Goal: Transaction & Acquisition: Purchase product/service

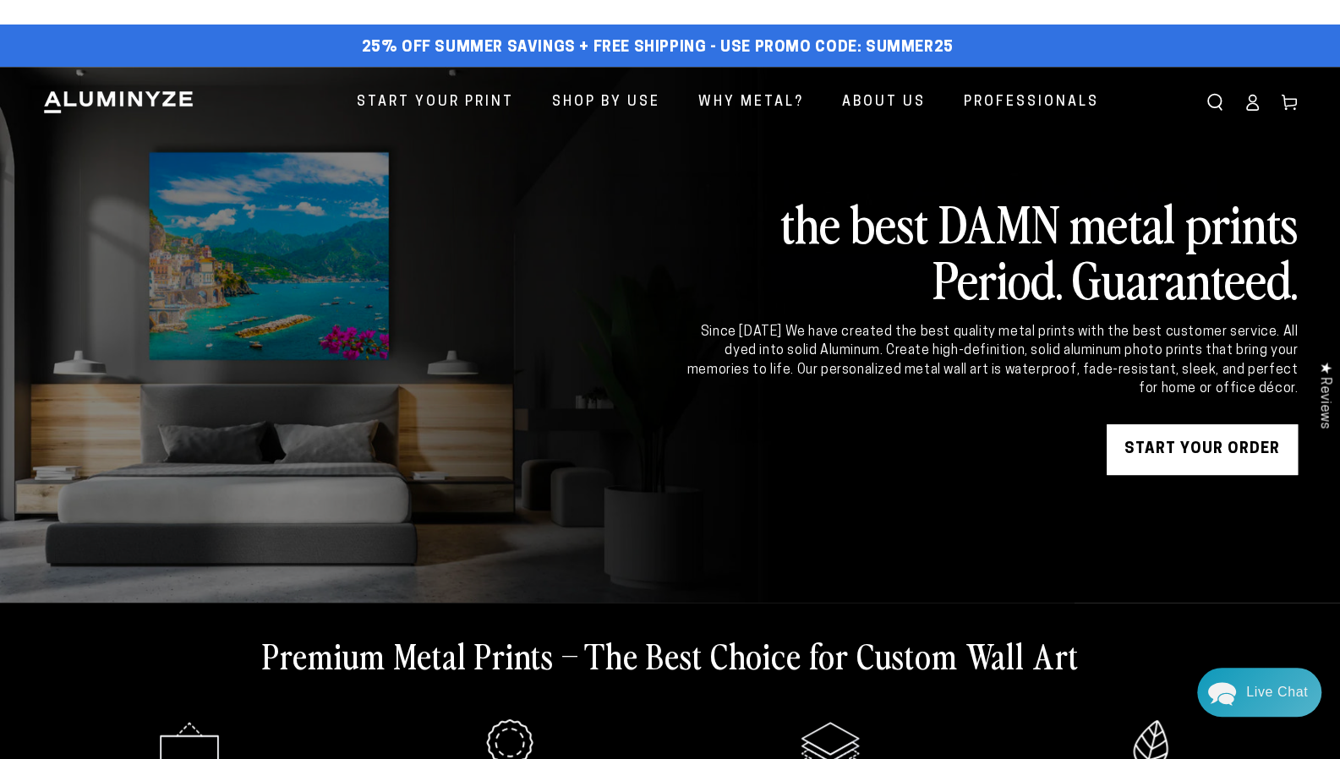
click at [1133, 442] on link "START YOUR Order" at bounding box center [1202, 450] width 191 height 51
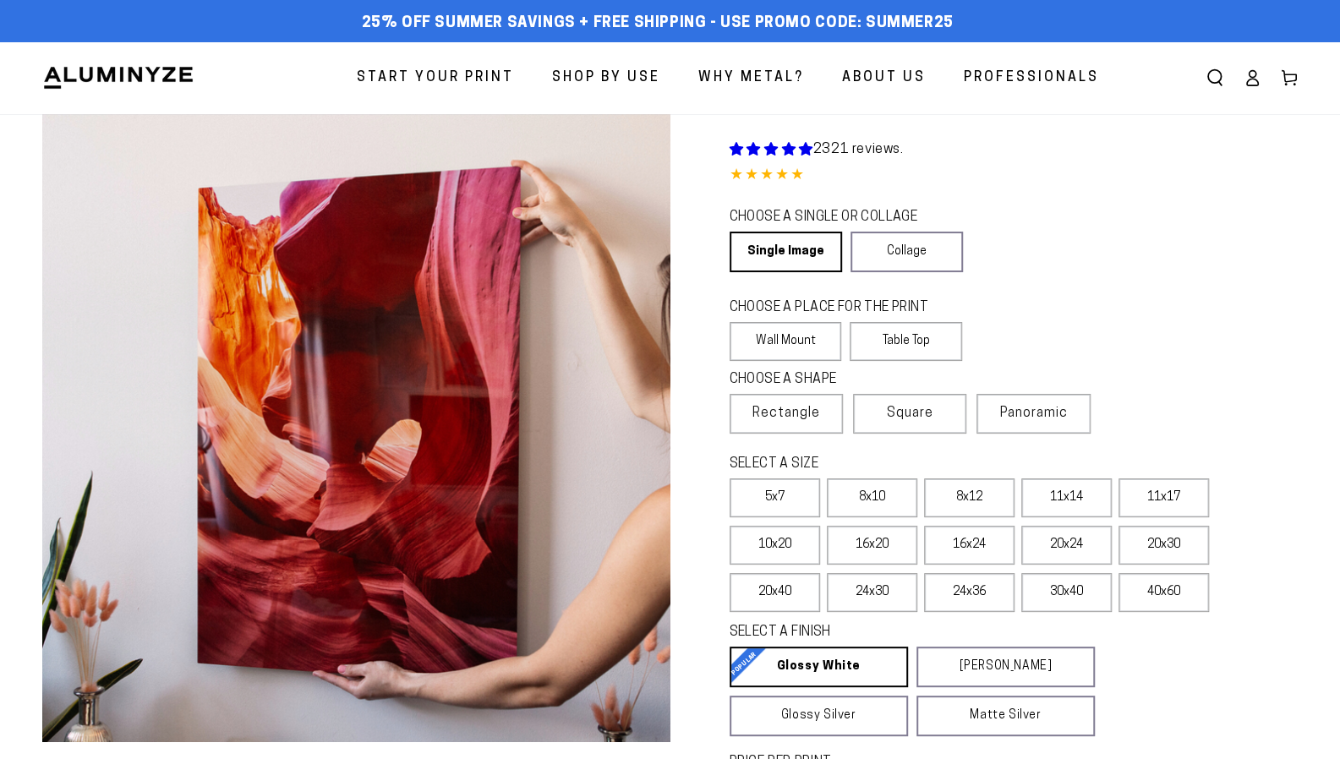
select select "**********"
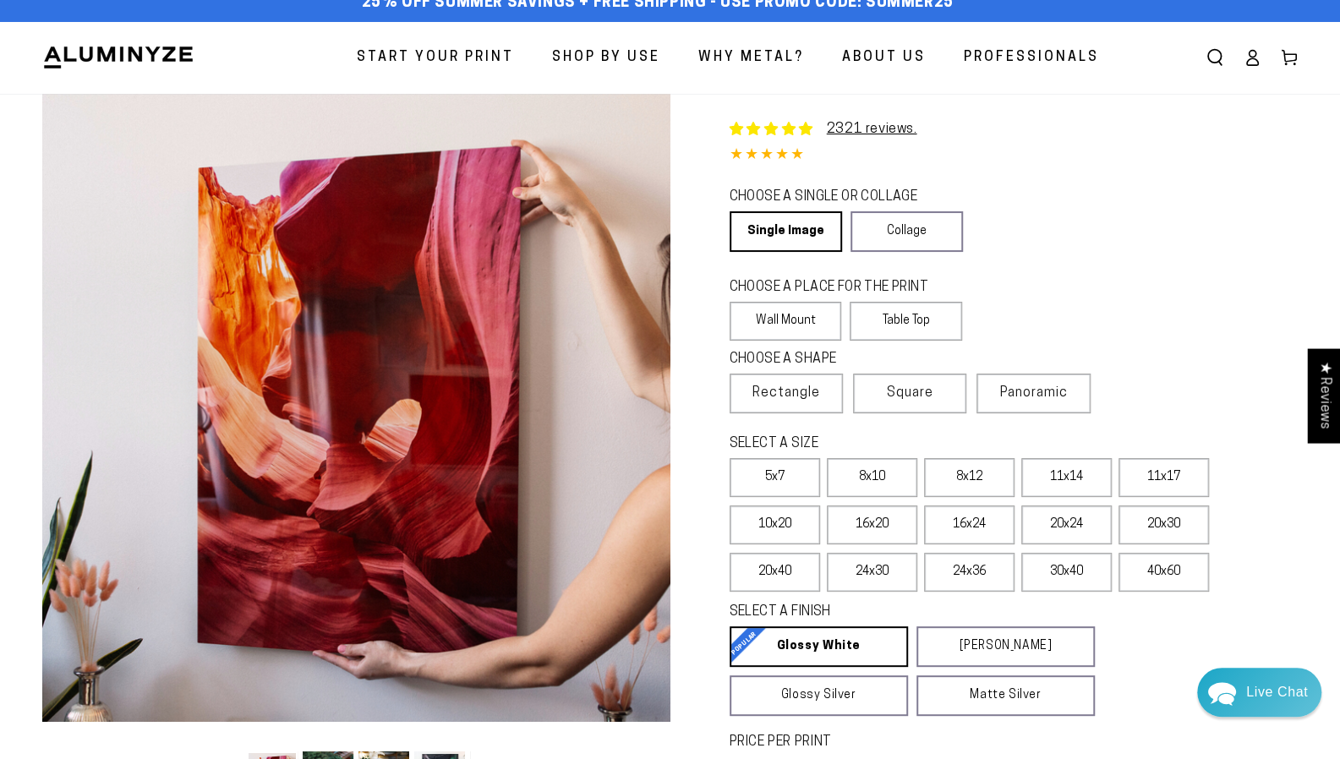
scroll to position [22, 0]
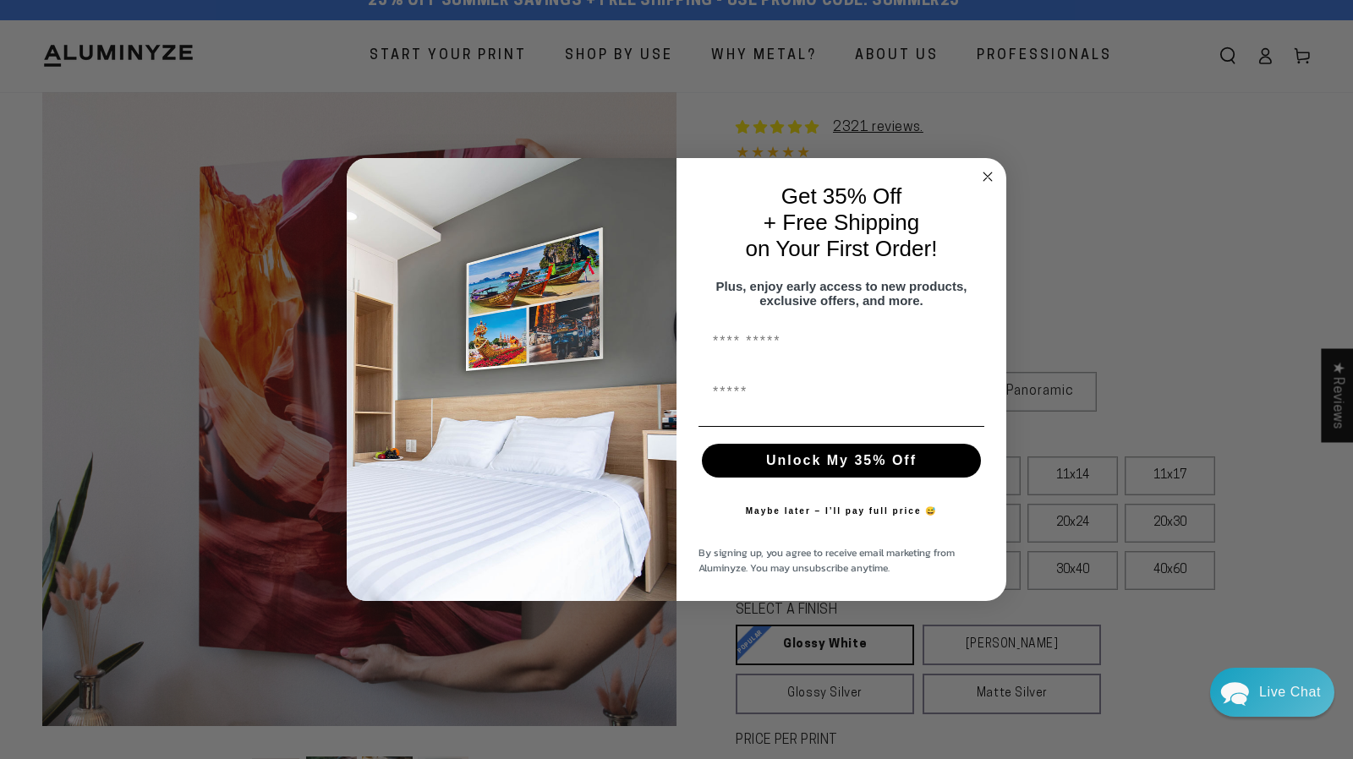
click at [994, 174] on circle "Close dialog" at bounding box center [987, 176] width 19 height 19
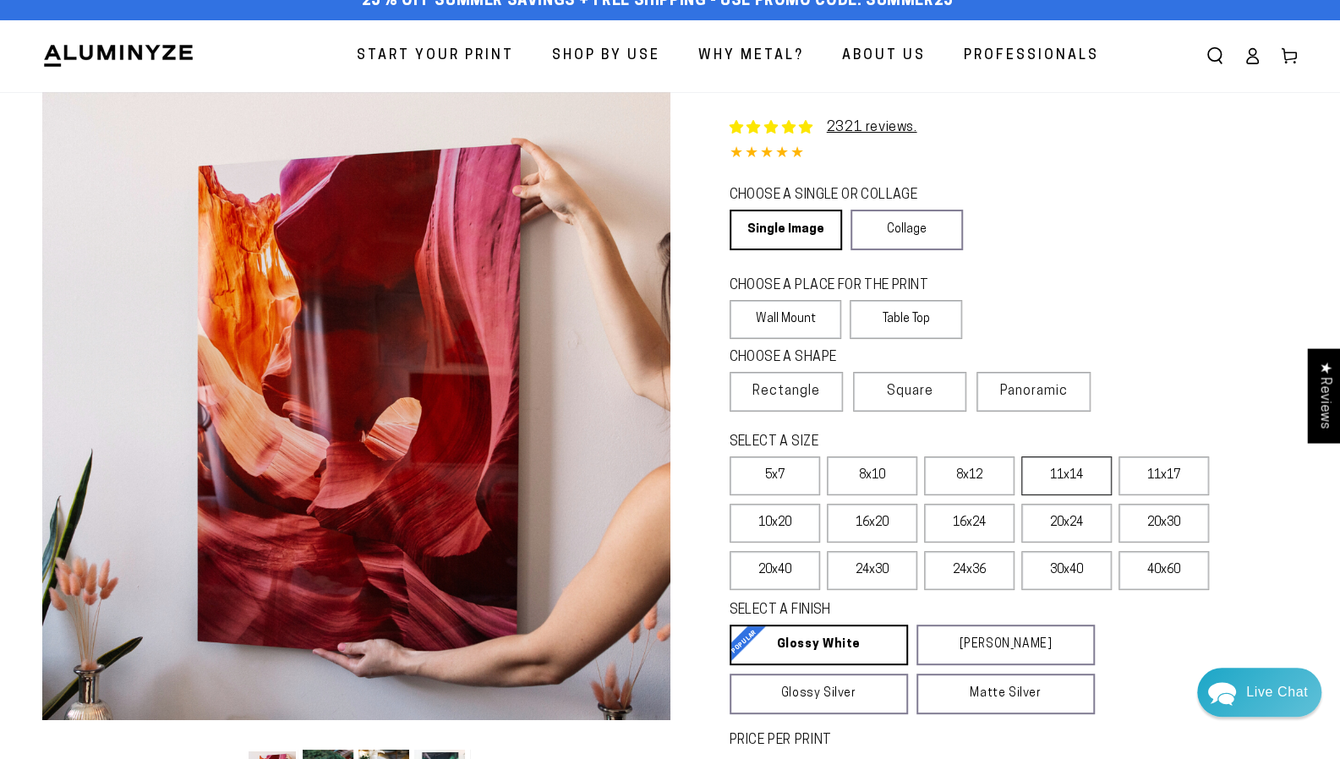
click at [1071, 459] on label "11x14" at bounding box center [1067, 476] width 90 height 39
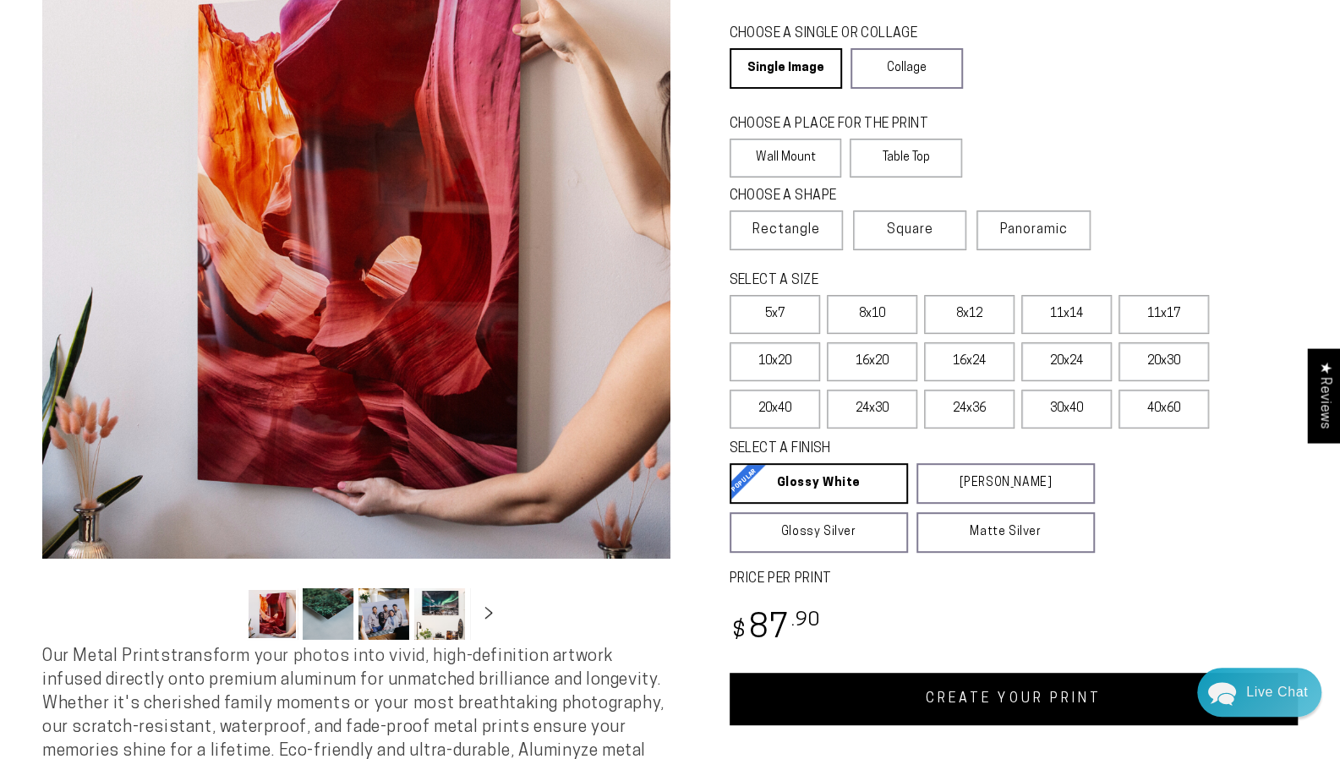
scroll to position [216, 0]
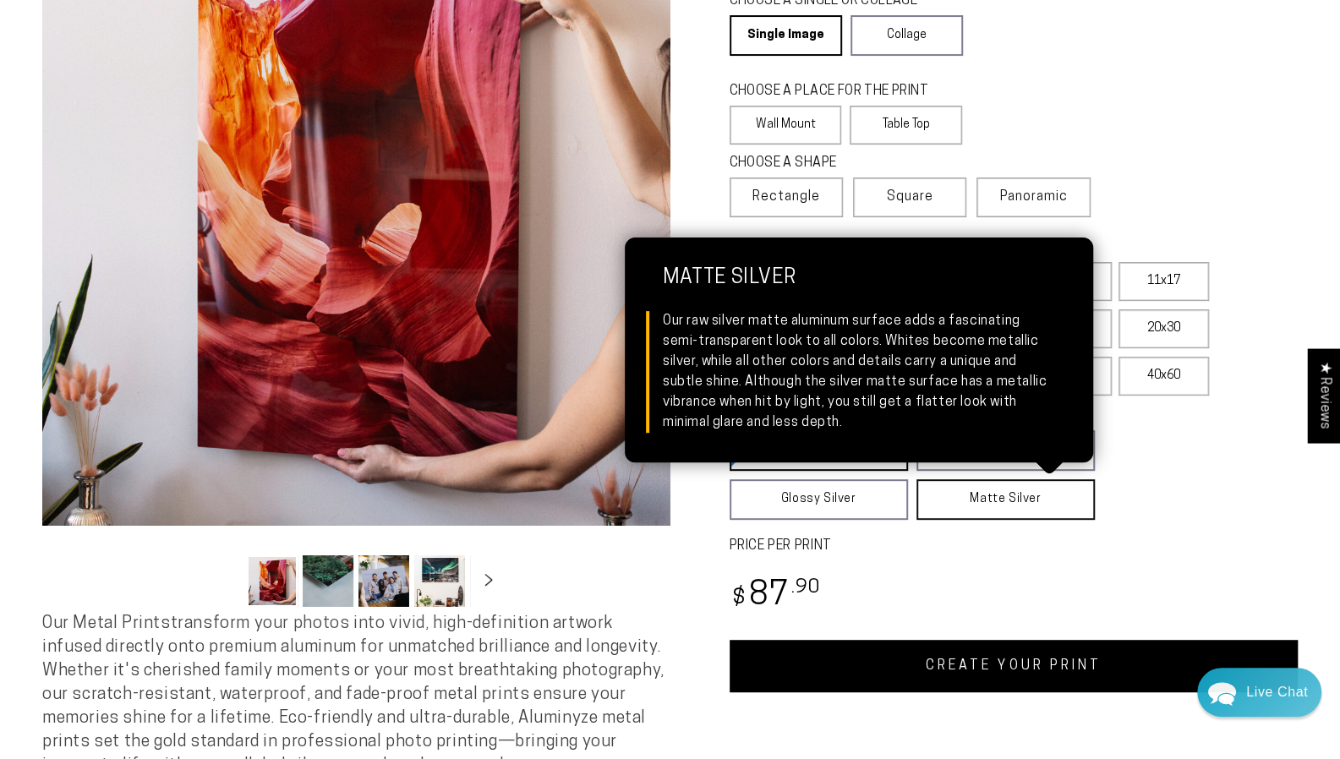
click at [1033, 513] on link "Matte Silver Matte Silver Our raw silver matte aluminum surface adds a fascinat…" at bounding box center [1006, 499] width 178 height 41
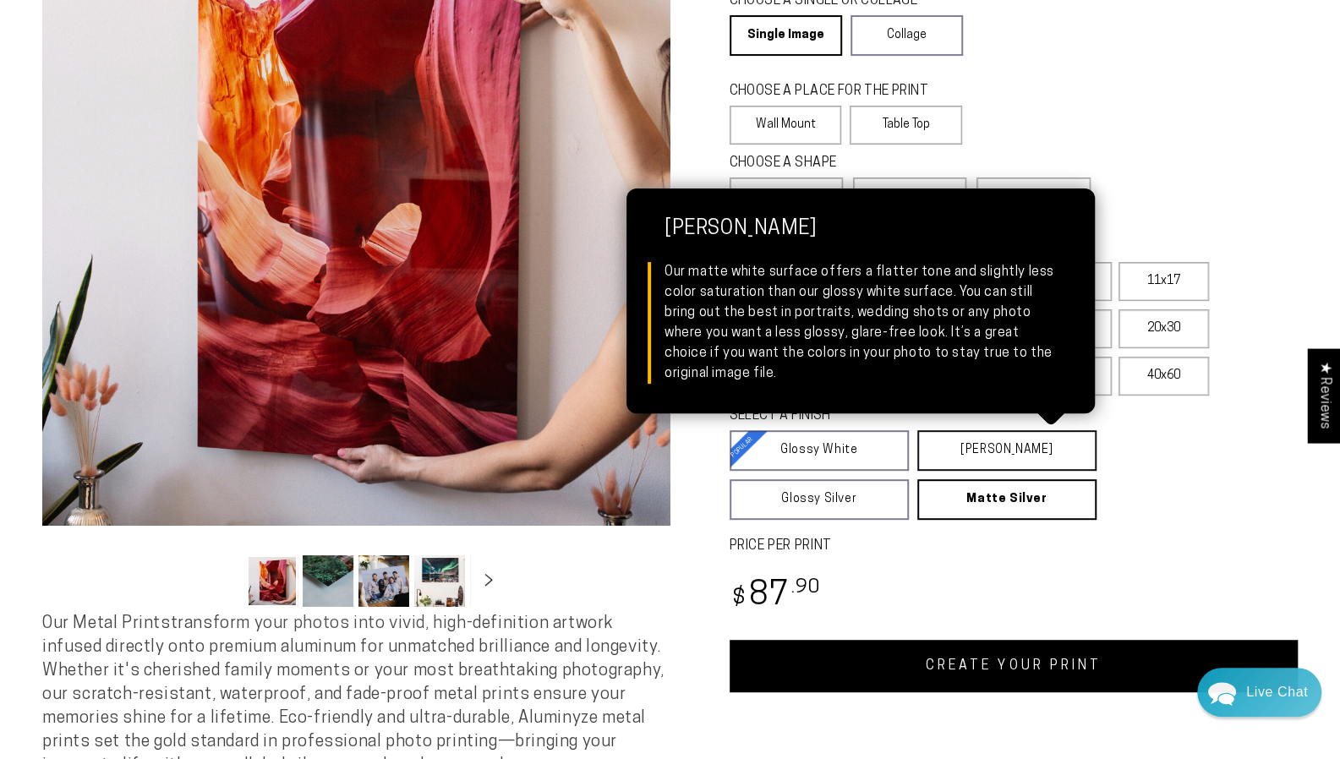
click at [991, 468] on link "Matte White Matte White Our matte white surface offers a flatter tone and sligh…" at bounding box center [1007, 450] width 179 height 41
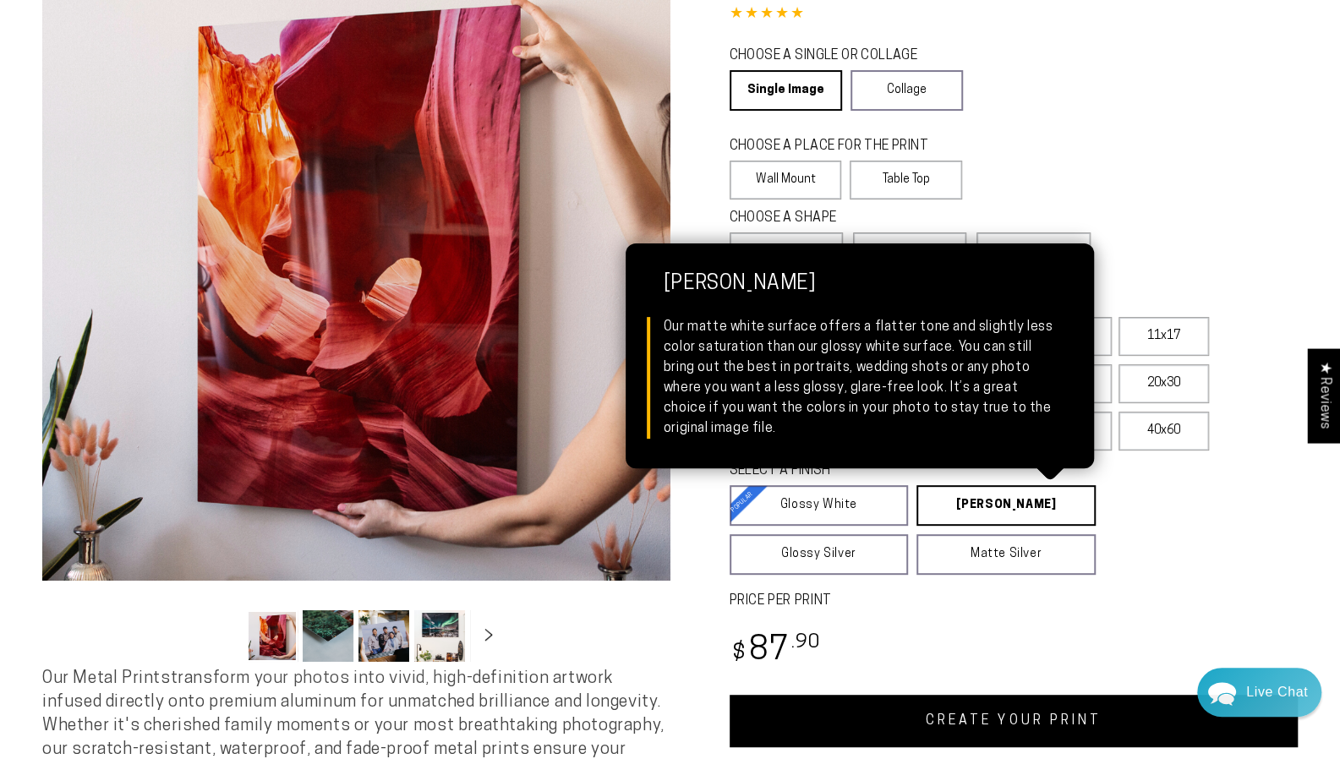
scroll to position [238, 0]
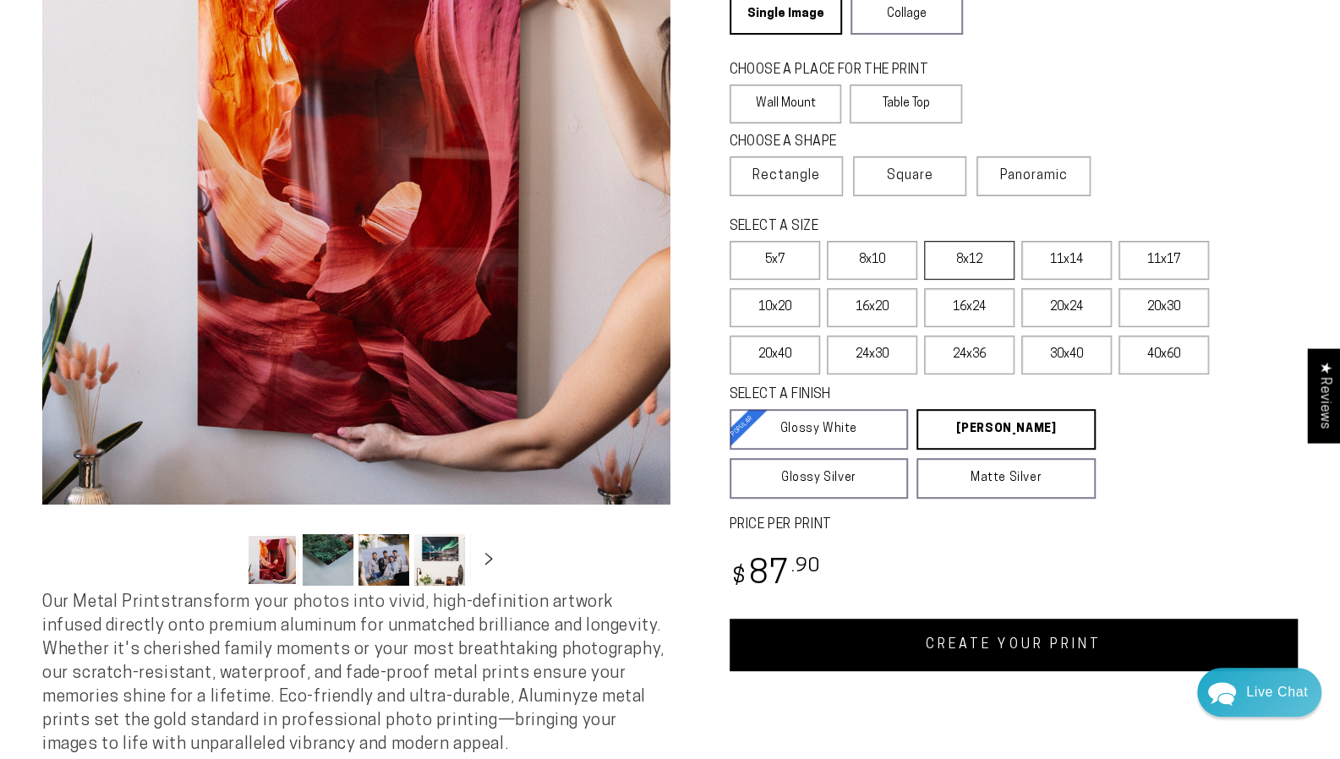
click at [948, 256] on label "8x12" at bounding box center [969, 260] width 90 height 39
click at [889, 255] on label "8x10" at bounding box center [872, 260] width 90 height 39
click at [979, 299] on label "16x24" at bounding box center [969, 307] width 90 height 39
click at [1041, 635] on link "CREATE YOUR PRINT" at bounding box center [1014, 645] width 569 height 52
